Goal: Information Seeking & Learning: Learn about a topic

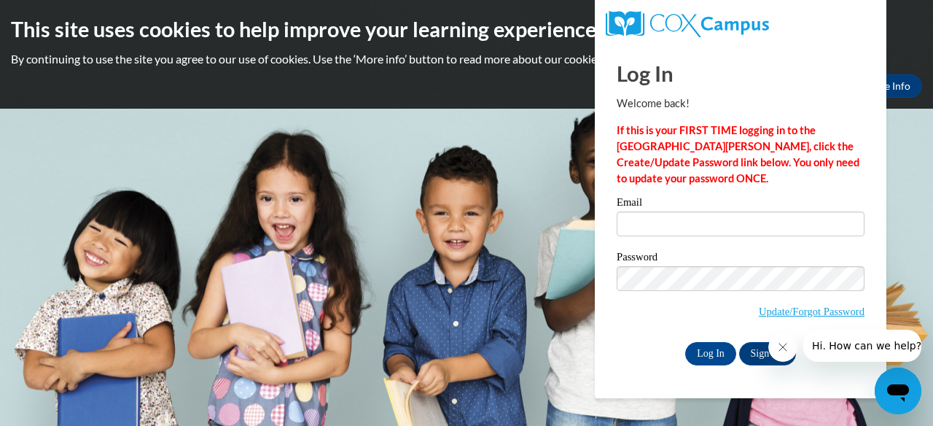
click at [769, 204] on label "Email" at bounding box center [741, 204] width 248 height 15
click at [769, 211] on input "Email" at bounding box center [741, 223] width 248 height 25
type input "[PERSON_NAME][EMAIL_ADDRESS][PERSON_NAME][DOMAIN_NAME]"
click at [706, 354] on input "Log In" at bounding box center [710, 353] width 51 height 23
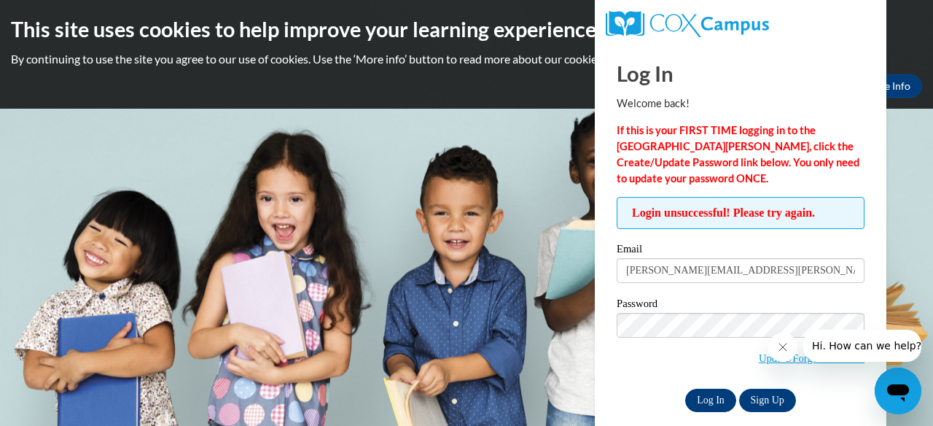
click at [702, 398] on input "Log In" at bounding box center [710, 400] width 51 height 23
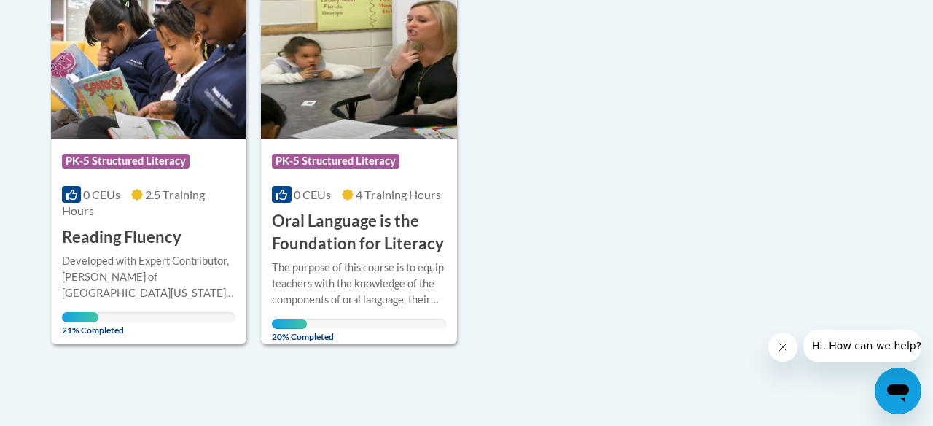
scroll to position [383, 0]
click at [335, 207] on div "Course Category: PK-5 Structured Literacy 0 CEUs 4 Training Hours COURSE Oral L…" at bounding box center [358, 198] width 195 height 116
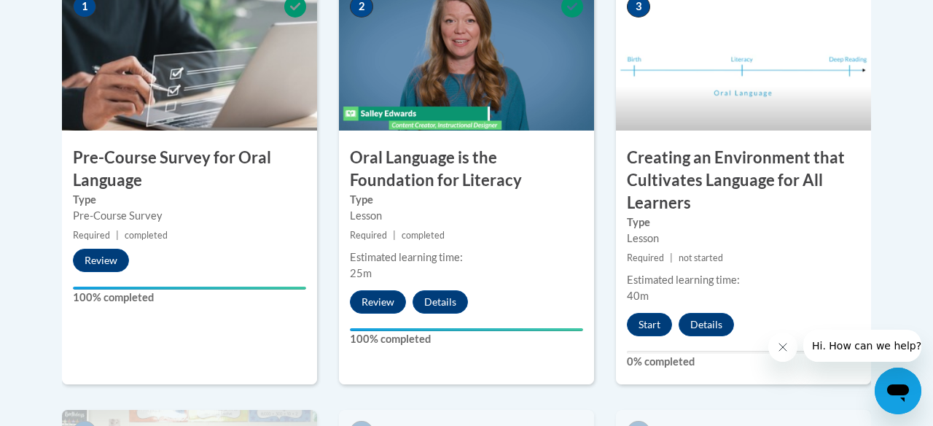
scroll to position [542, 0]
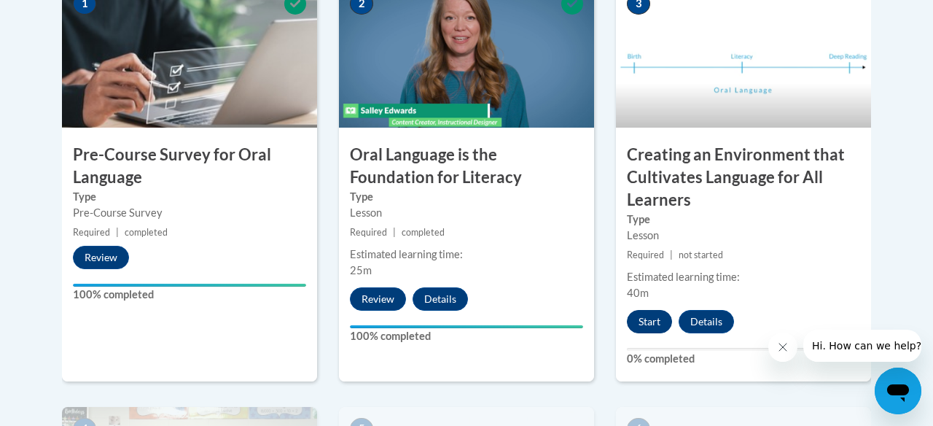
click at [643, 319] on button "Start" at bounding box center [649, 321] width 45 height 23
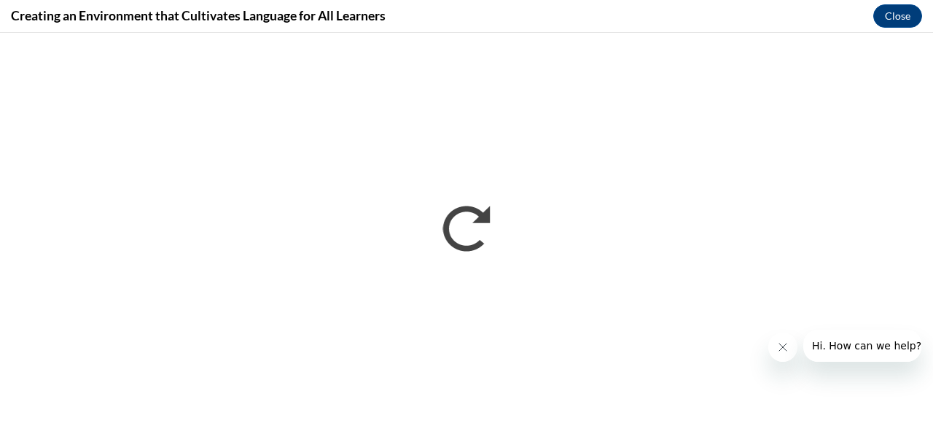
scroll to position [0, 0]
click at [782, 351] on icon "Close message from company" at bounding box center [783, 347] width 12 height 12
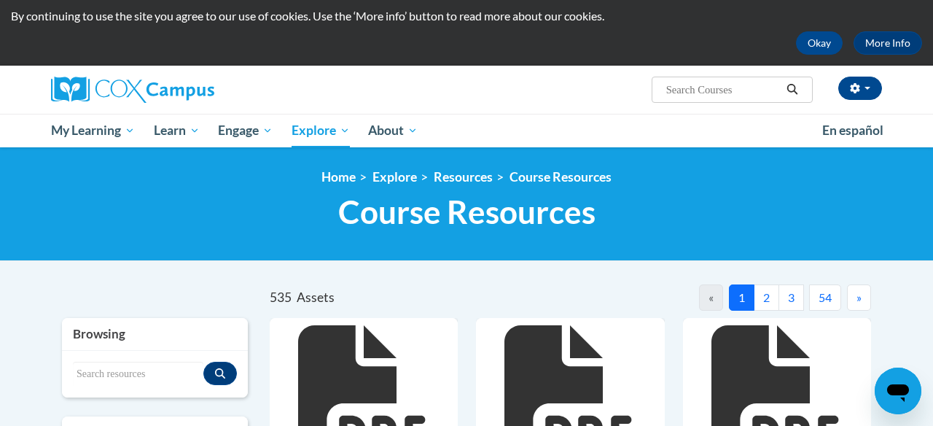
scroll to position [47, 0]
